Goal: Task Accomplishment & Management: Manage account settings

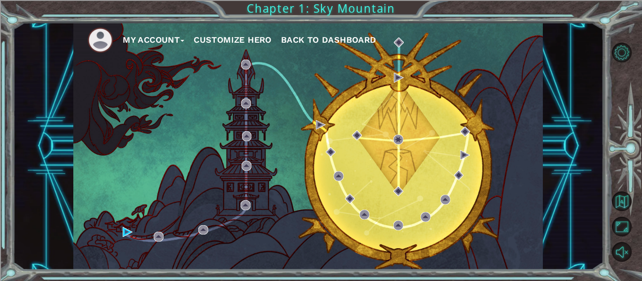
click at [51, 132] on div "My Account Customize Hero Back to Dashboard" at bounding box center [308, 147] width 591 height 248
click at [386, 9] on div "My Account Customize Hero Back to Dashboard Chapter 1: Sky Mountain" at bounding box center [321, 140] width 642 height 281
click at [627, 200] on button "Back to Map" at bounding box center [622, 202] width 20 height 20
click at [626, 50] on button "Level Options" at bounding box center [622, 53] width 20 height 20
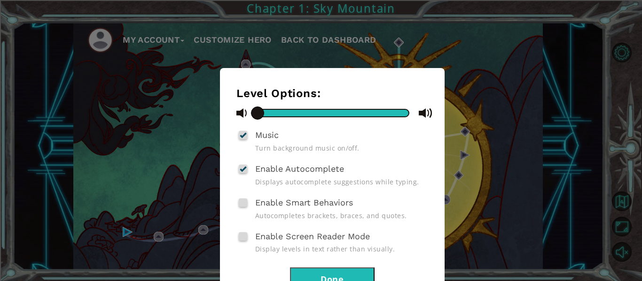
click at [239, 202] on span at bounding box center [243, 203] width 8 height 8
click at [0, 0] on input "Enable Smart Behaviors" at bounding box center [0, 0] width 0 height 0
click at [242, 201] on div at bounding box center [243, 203] width 7 height 8
click at [0, 0] on input "Enable Smart Behaviors" at bounding box center [0, 0] width 0 height 0
click at [242, 201] on span at bounding box center [243, 203] width 8 height 8
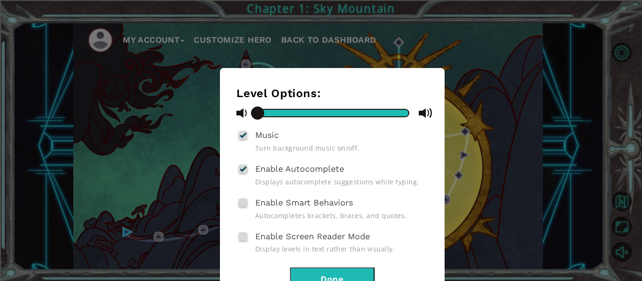
click at [0, 0] on input "Enable Smart Behaviors" at bounding box center [0, 0] width 0 height 0
click at [243, 233] on span at bounding box center [243, 237] width 8 height 8
click at [0, 0] on input "Enable Screen Reader Mode" at bounding box center [0, 0] width 0 height 0
click at [243, 233] on div at bounding box center [243, 237] width 7 height 8
click at [0, 0] on input "Enable Screen Reader Mode" at bounding box center [0, 0] width 0 height 0
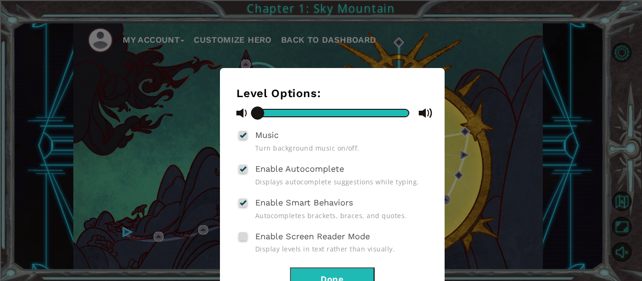
click at [243, 233] on span at bounding box center [243, 237] width 8 height 8
click at [0, 0] on input "Enable Screen Reader Mode" at bounding box center [0, 0] width 0 height 0
click at [240, 237] on div at bounding box center [243, 237] width 7 height 8
click at [0, 0] on input "Enable Screen Reader Mode" at bounding box center [0, 0] width 0 height 0
click at [259, 262] on div "Level Options: Music Turn background music on/off. Enable Autocomplete Displays…" at bounding box center [332, 188] width 192 height 202
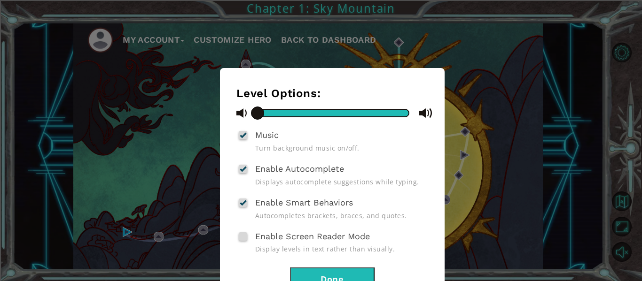
scroll to position [36, 0]
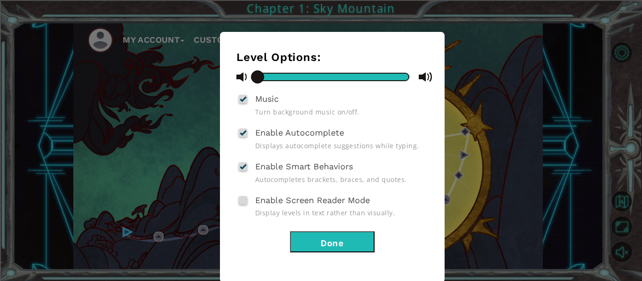
click at [243, 163] on span at bounding box center [243, 167] width 8 height 8
click at [0, 0] on input "Enable Smart Behaviors" at bounding box center [0, 0] width 0 height 0
click at [333, 239] on button "Done" at bounding box center [332, 242] width 85 height 21
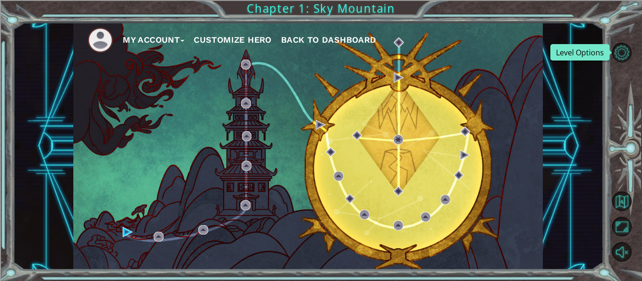
click at [612, 43] on button "Level Options" at bounding box center [622, 53] width 20 height 20
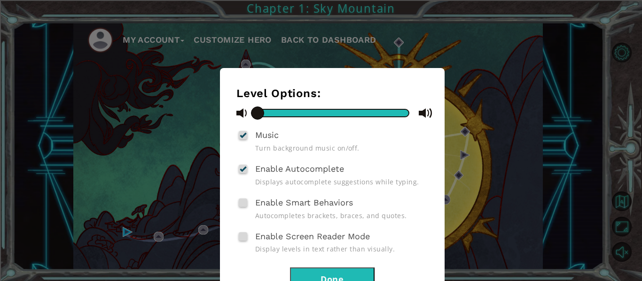
click at [329, 271] on button "Done" at bounding box center [332, 278] width 85 height 21
